Goal: Navigation & Orientation: Go to known website

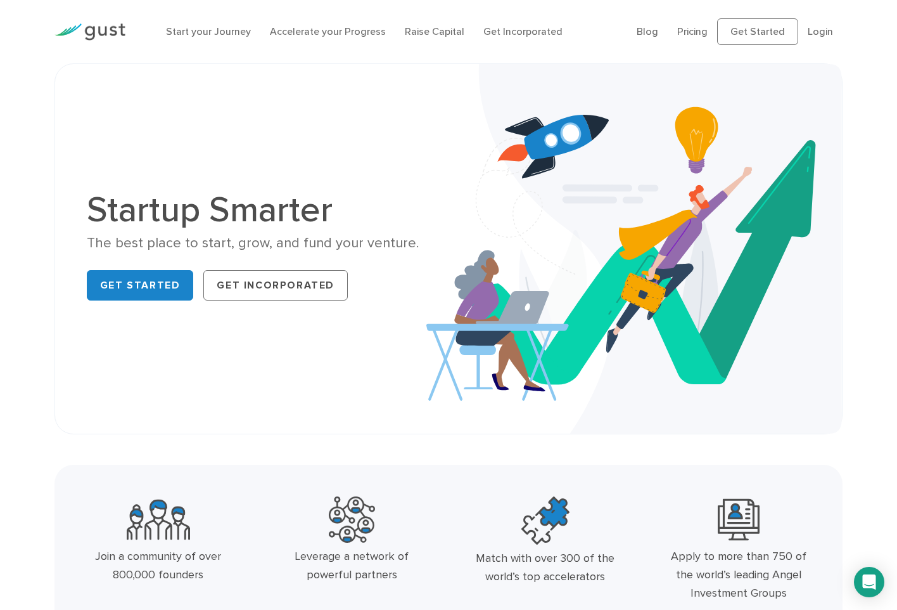
click at [61, 296] on div "Startup Smarter The best place to start, grow, and fund your venture. Get Start…" at bounding box center [448, 248] width 788 height 371
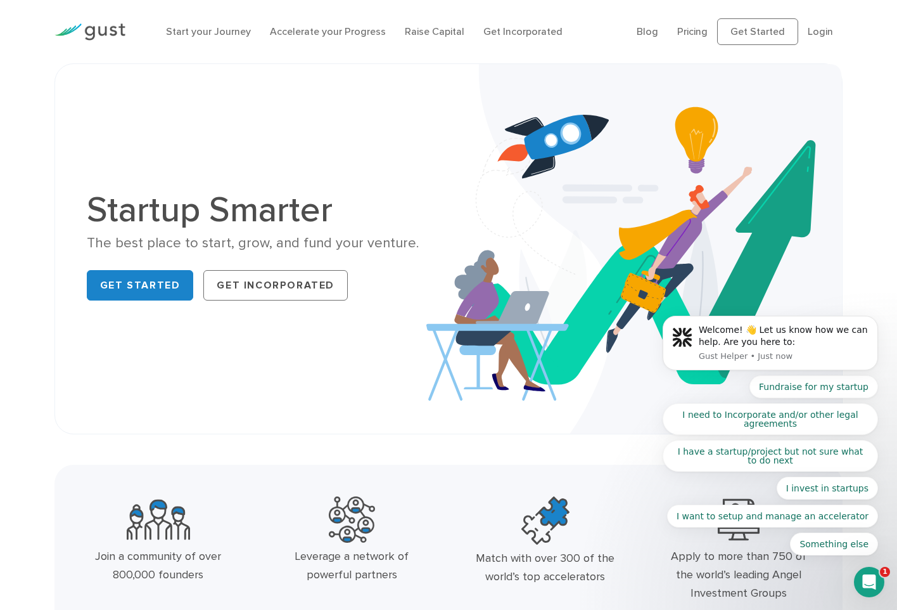
click at [5, 210] on div "Startup Smarter The best place to start, grow, and fund your venture. Get Start…" at bounding box center [448, 248] width 897 height 371
click at [30, 229] on div "Startup Smarter The best place to start, grow, and fund your venture. Get Start…" at bounding box center [448, 248] width 897 height 371
click at [28, 261] on div "Startup Smarter The best place to start, grow, and fund your venture. Get Start…" at bounding box center [448, 248] width 897 height 371
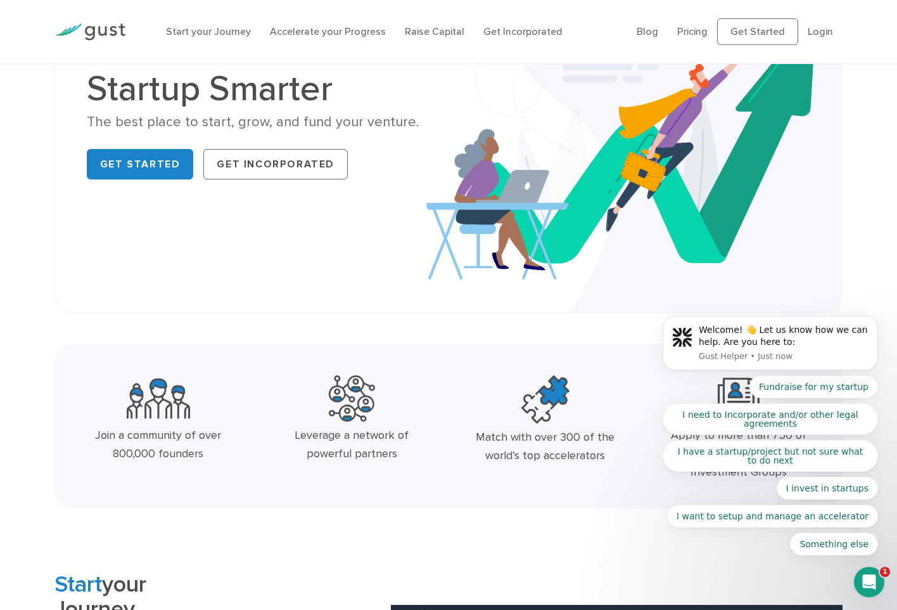
scroll to position [190, 0]
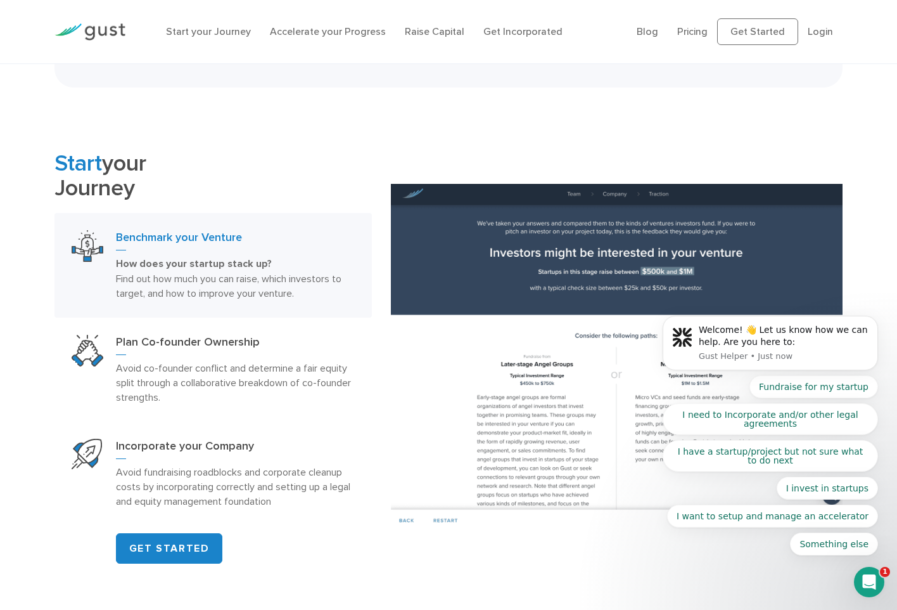
scroll to position [570, 0]
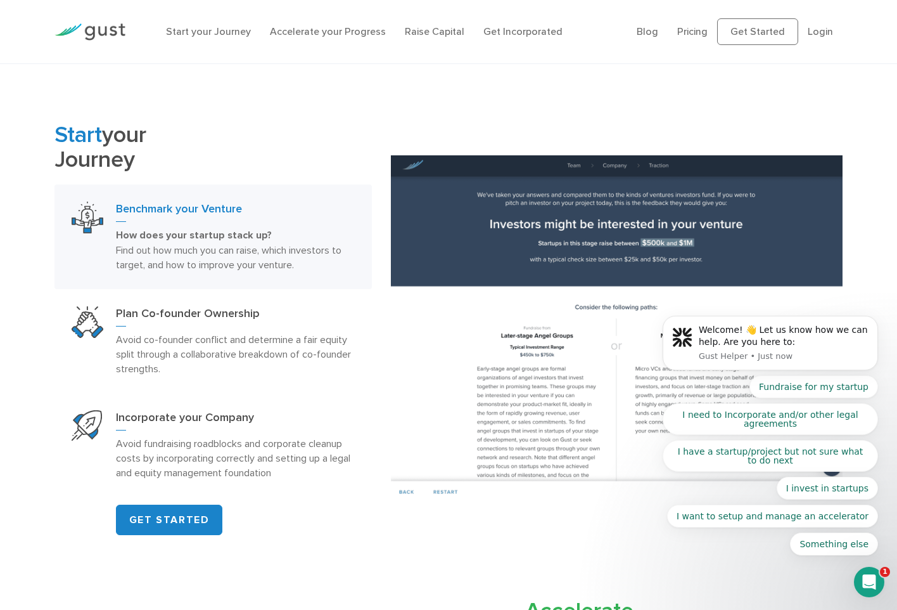
click at [56, 257] on link "Benchmark your Venture How does your startup stack up? Find out how much you ca…" at bounding box center [212, 236] width 317 height 105
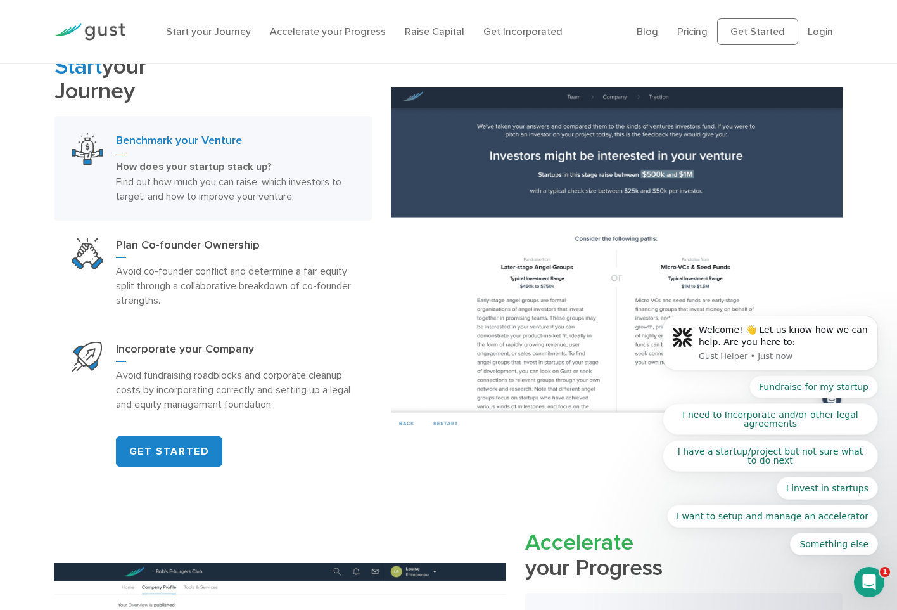
scroll to position [697, 0]
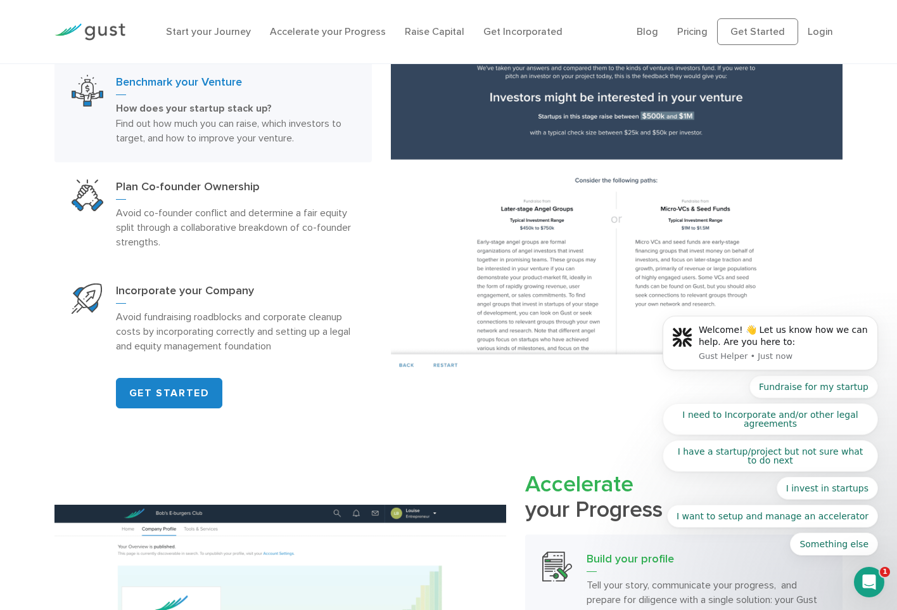
click at [17, 288] on div "Start your Journey Benchmark your Venture How does your startup stack up? Find …" at bounding box center [448, 202] width 897 height 413
click at [52, 208] on div "Start your Journey Benchmark your Venture How does your startup stack up? Find …" at bounding box center [213, 202] width 336 height 413
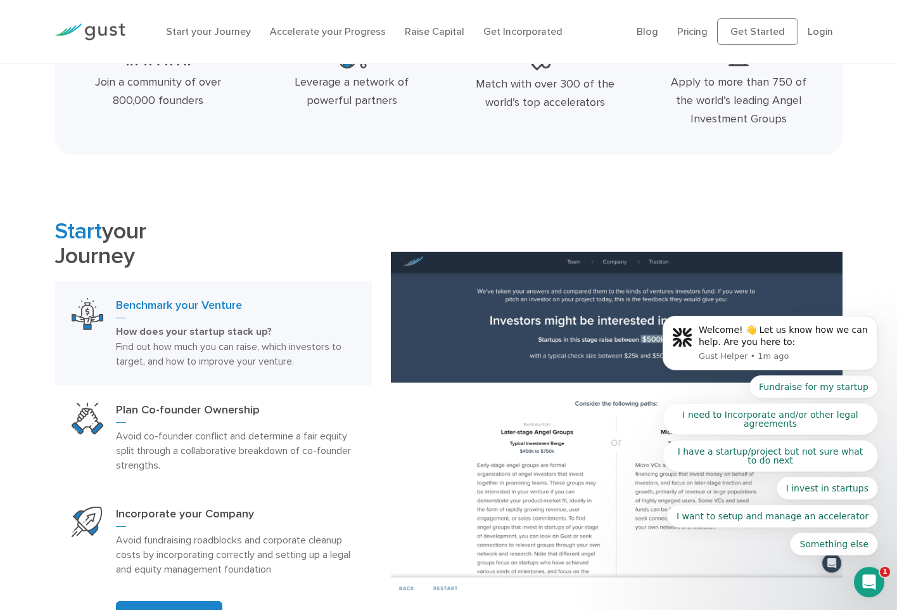
scroll to position [0, 0]
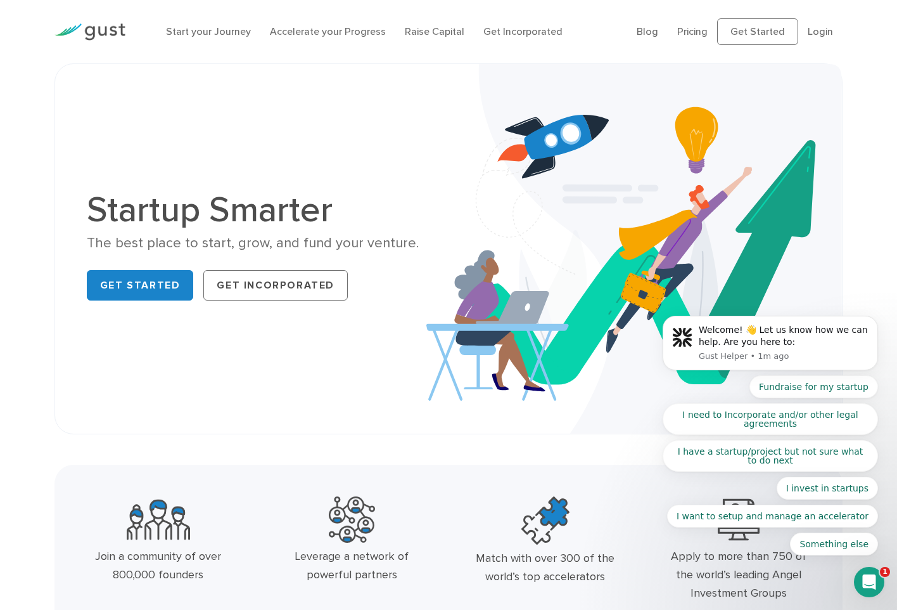
click at [23, 303] on div "Startup Smarter The best place to start, grow, and fund your venture. Get Start…" at bounding box center [448, 248] width 897 height 371
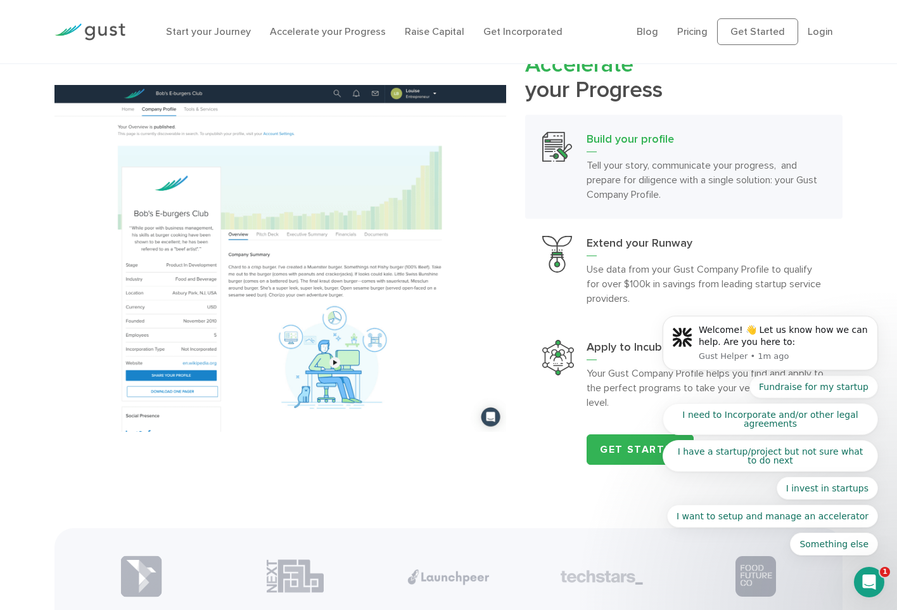
scroll to position [1243, 0]
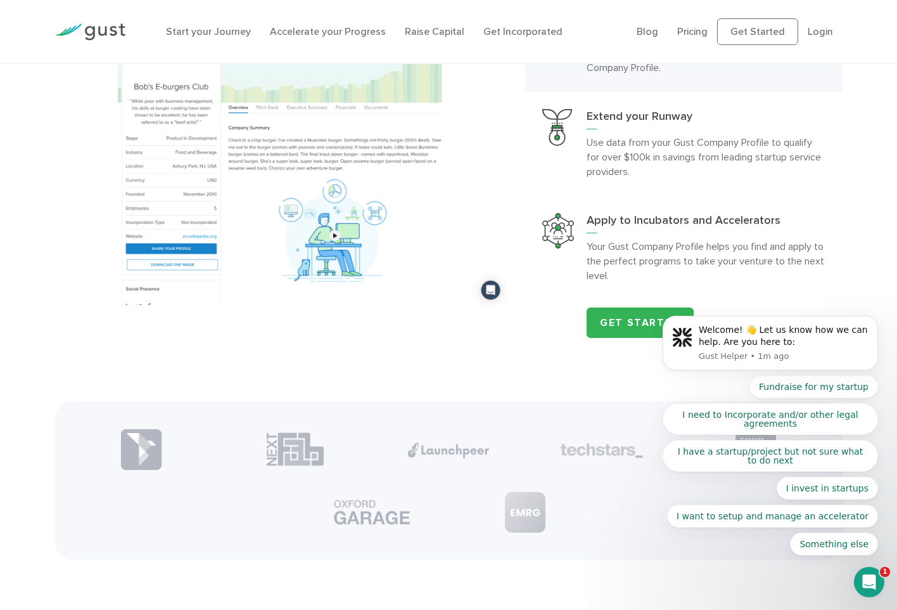
click at [65, 290] on img at bounding box center [280, 131] width 452 height 347
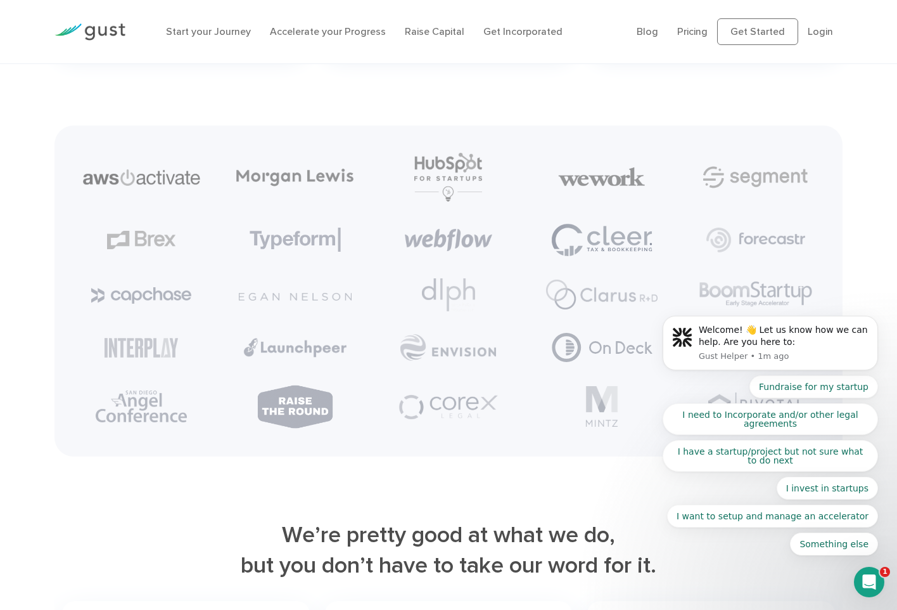
scroll to position [0, 0]
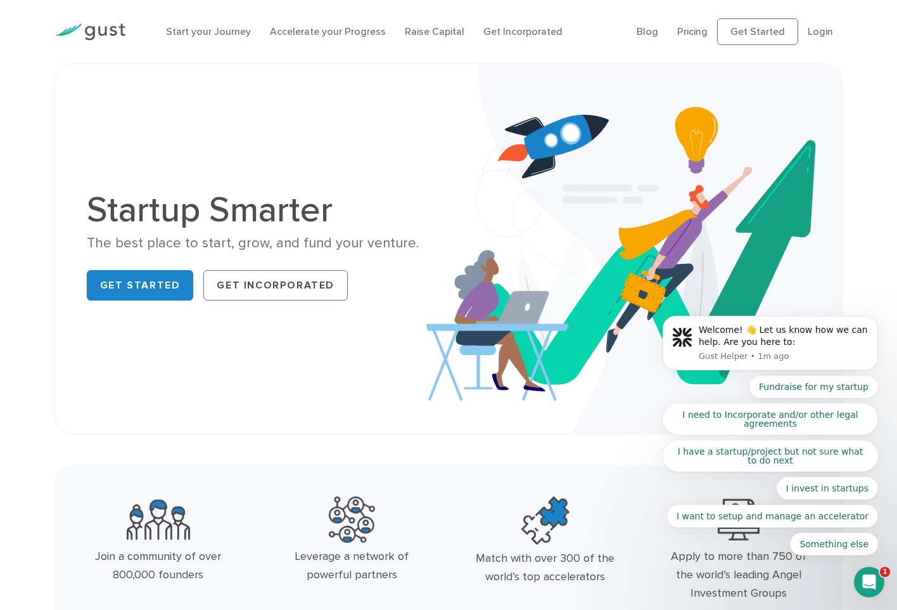
click at [91, 359] on div "Startup Smarter The best place to start, grow, and fund your venture. Get Start…" at bounding box center [448, 249] width 743 height 306
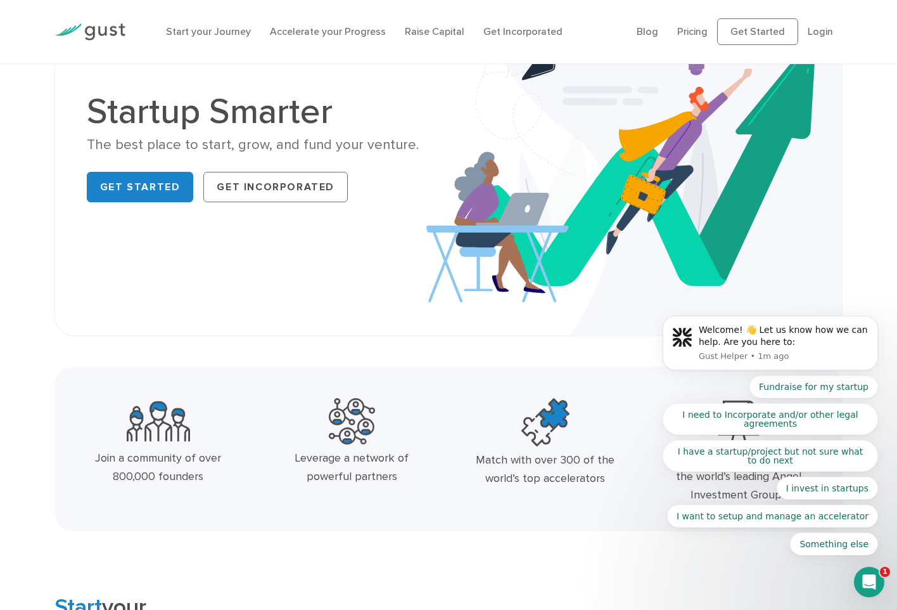
scroll to position [253, 0]
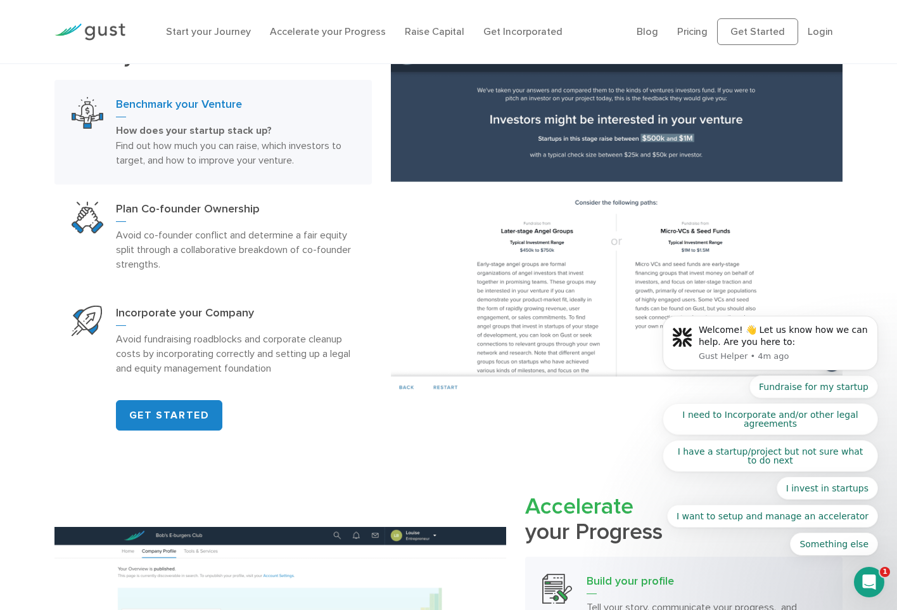
scroll to position [697, 0]
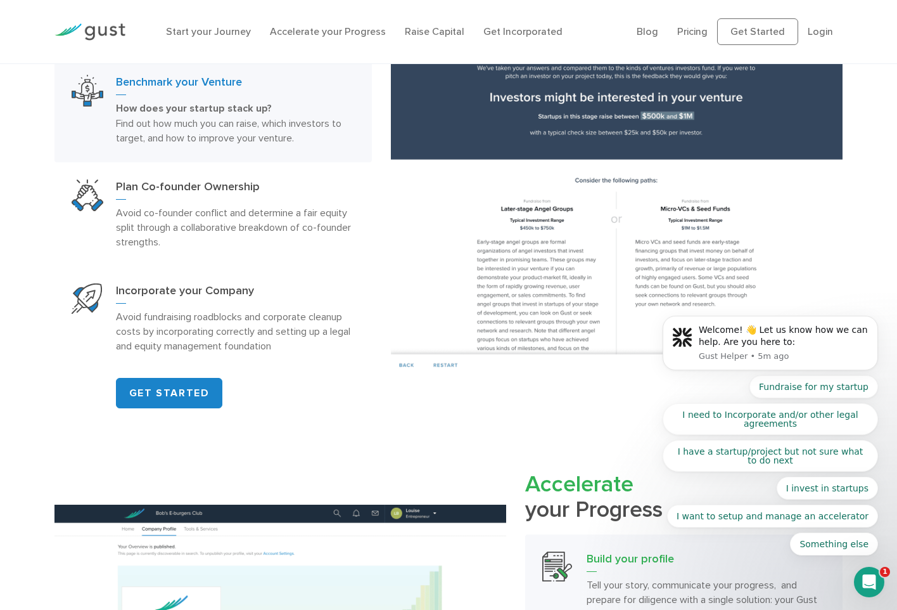
click at [20, 165] on div "Start your Journey Benchmark your Venture How does your startup stack up? Find …" at bounding box center [448, 202] width 897 height 413
click at [202, 400] on link "GET STARTED" at bounding box center [169, 393] width 107 height 30
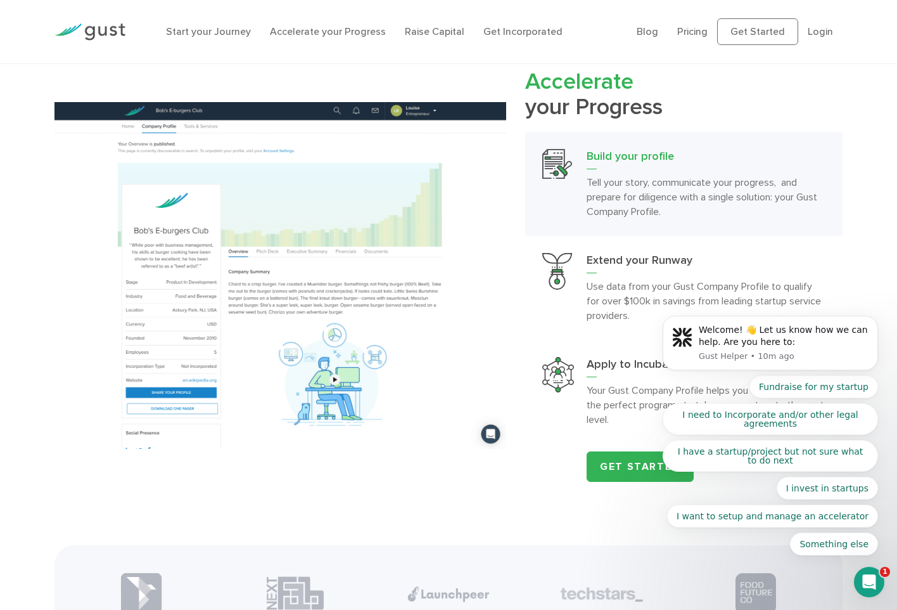
scroll to position [1193, 0]
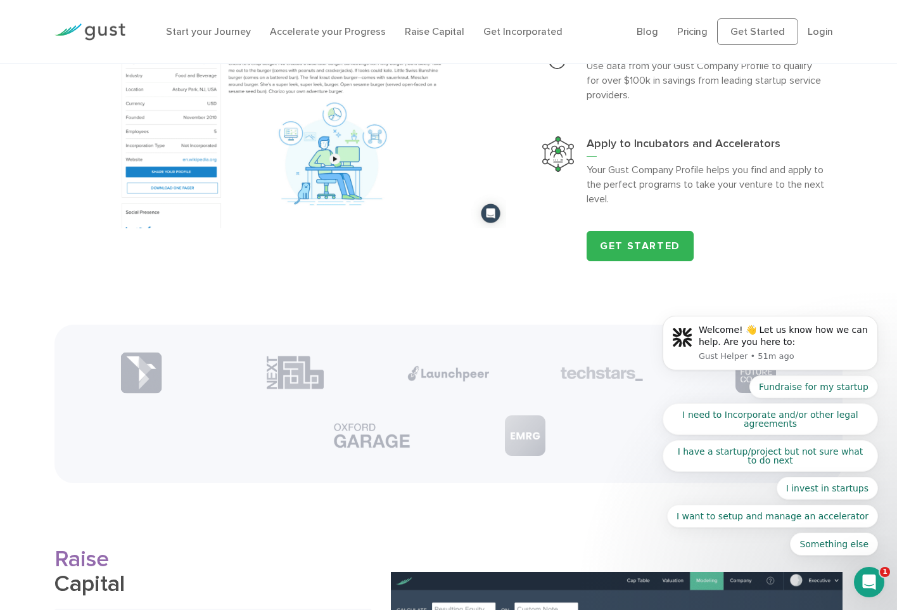
click at [53, 351] on div at bounding box center [448, 403] width 807 height 158
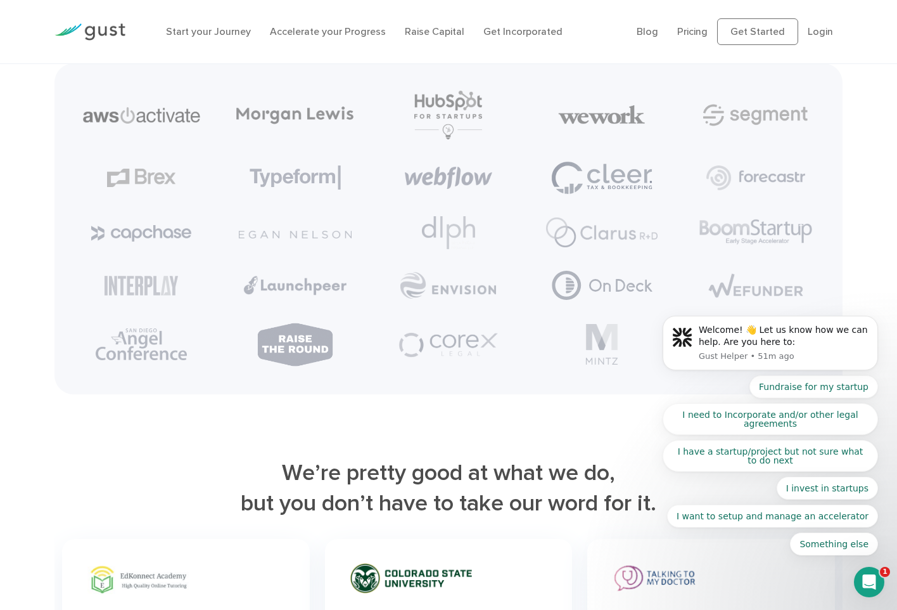
scroll to position [3008, 0]
